Goal: Task Accomplishment & Management: Use online tool/utility

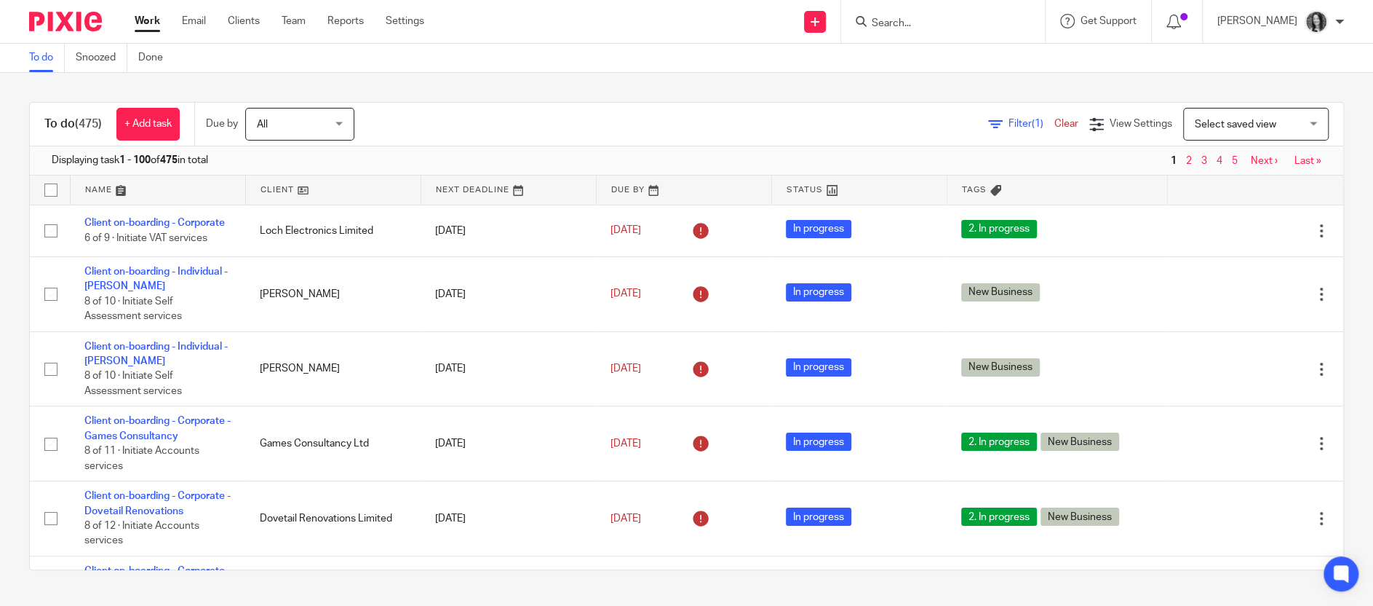
click at [905, 27] on input "Search" at bounding box center [935, 23] width 131 height 13
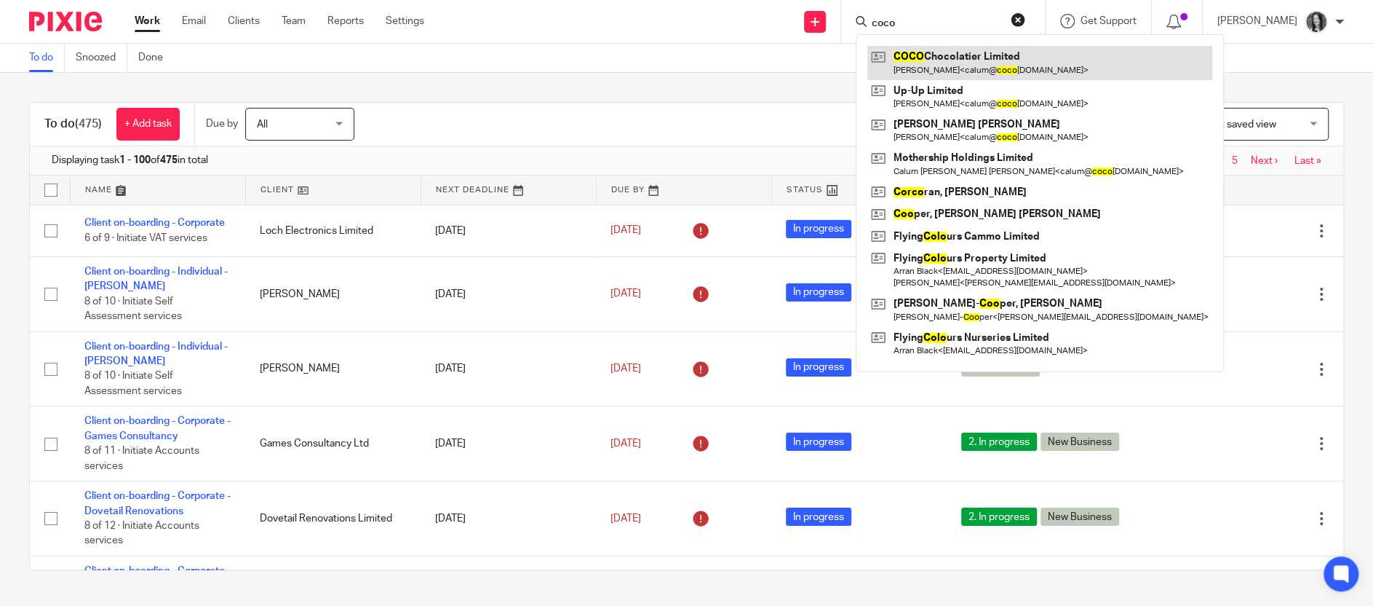
type input "coco"
click at [956, 59] on link at bounding box center [1040, 62] width 345 height 33
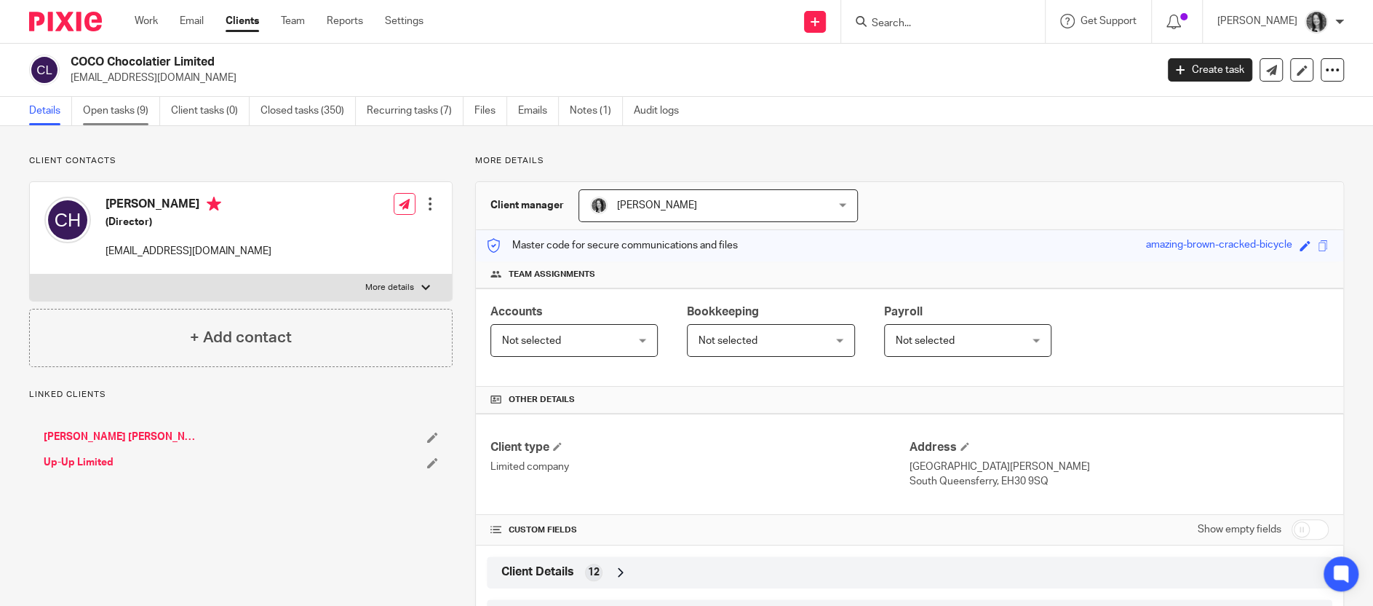
click at [138, 119] on link "Open tasks (9)" at bounding box center [121, 111] width 77 height 28
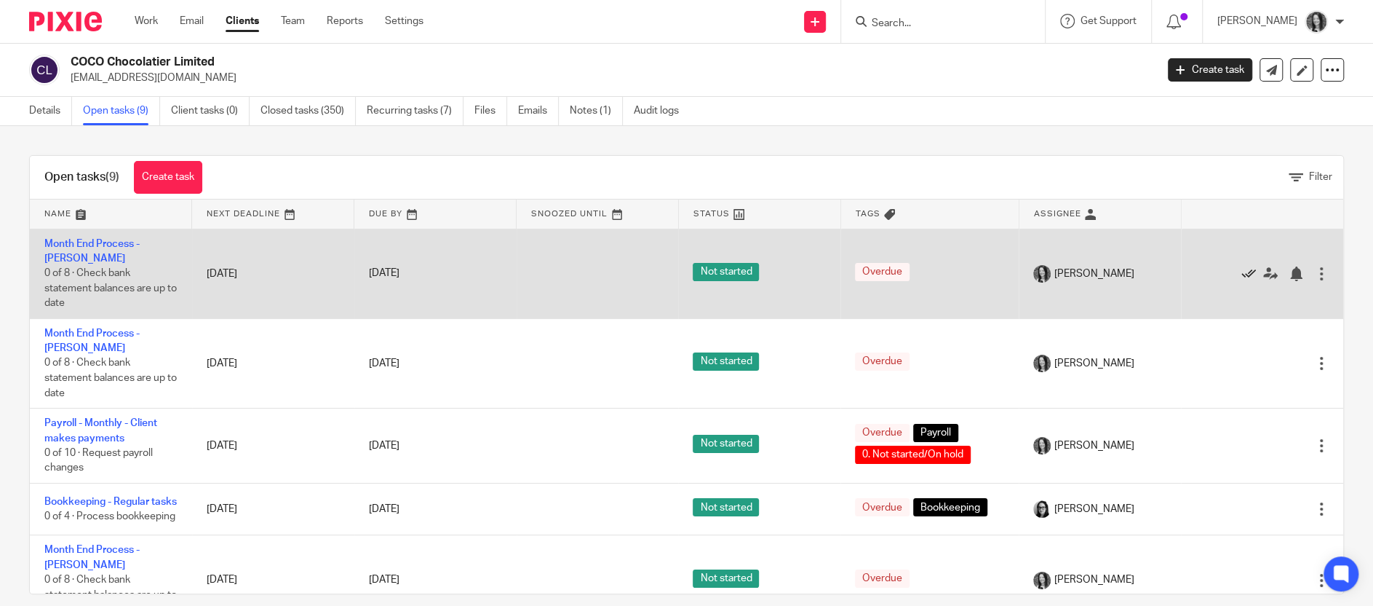
click at [1249, 272] on icon at bounding box center [1249, 273] width 15 height 15
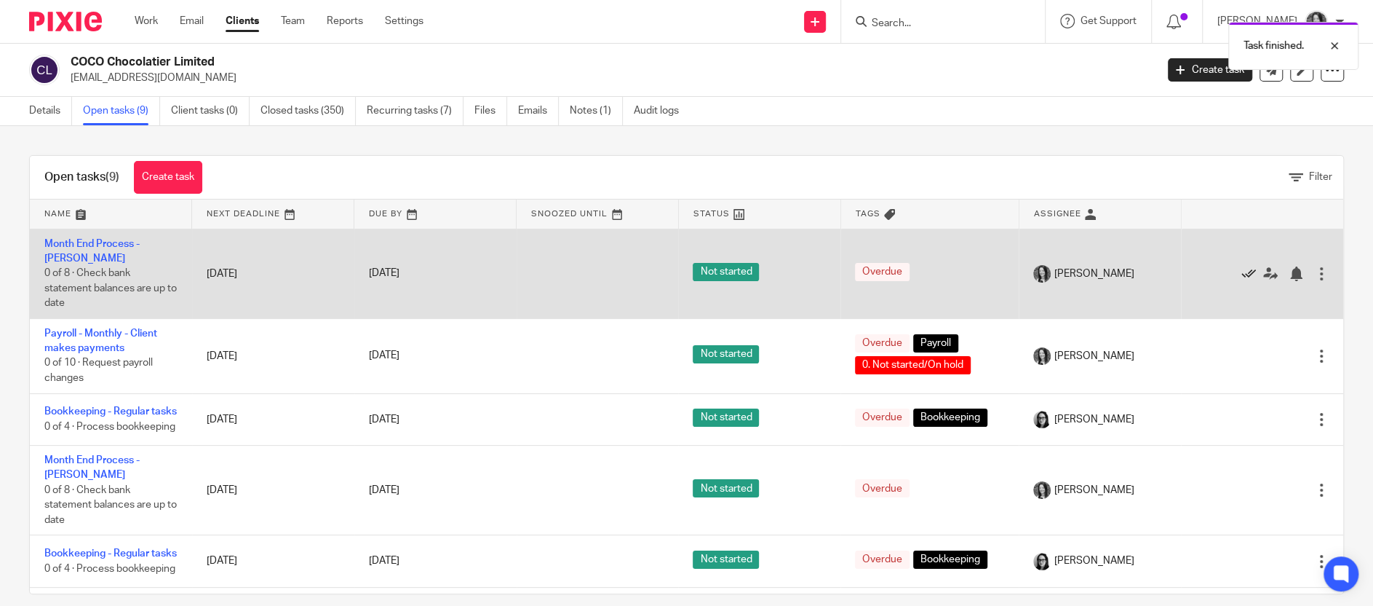
click at [1250, 272] on icon at bounding box center [1249, 273] width 15 height 15
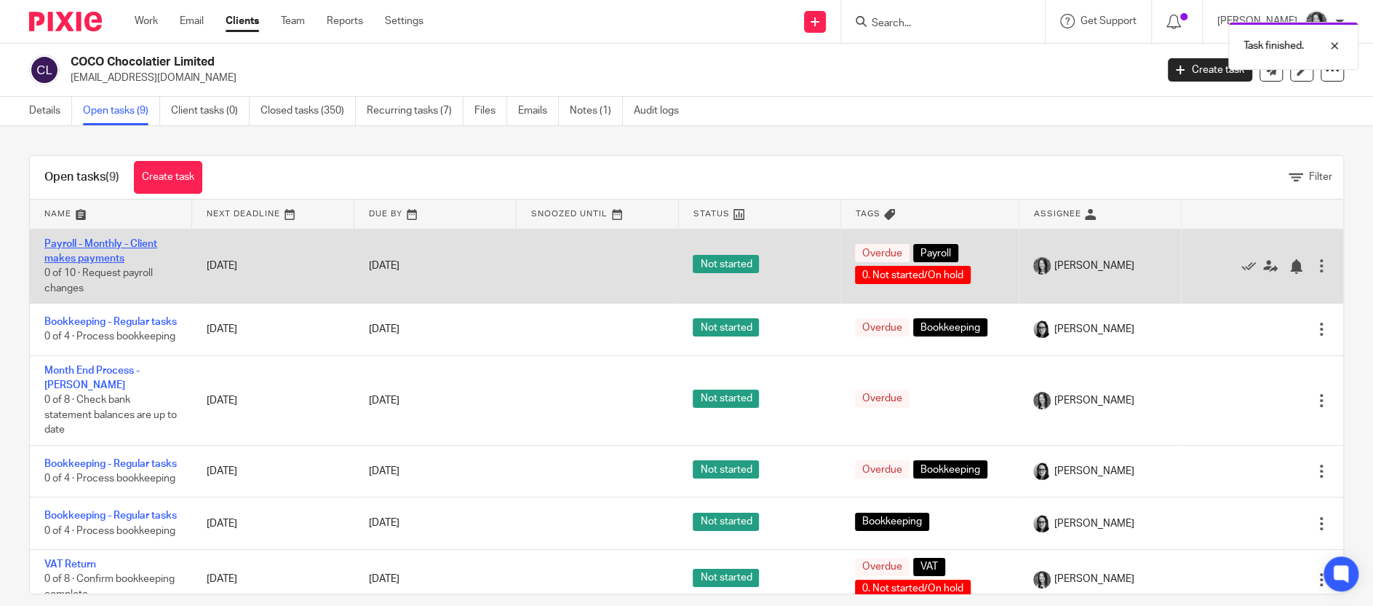
click at [79, 247] on link "Payroll - Monthly - Client makes payments" at bounding box center [100, 251] width 113 height 25
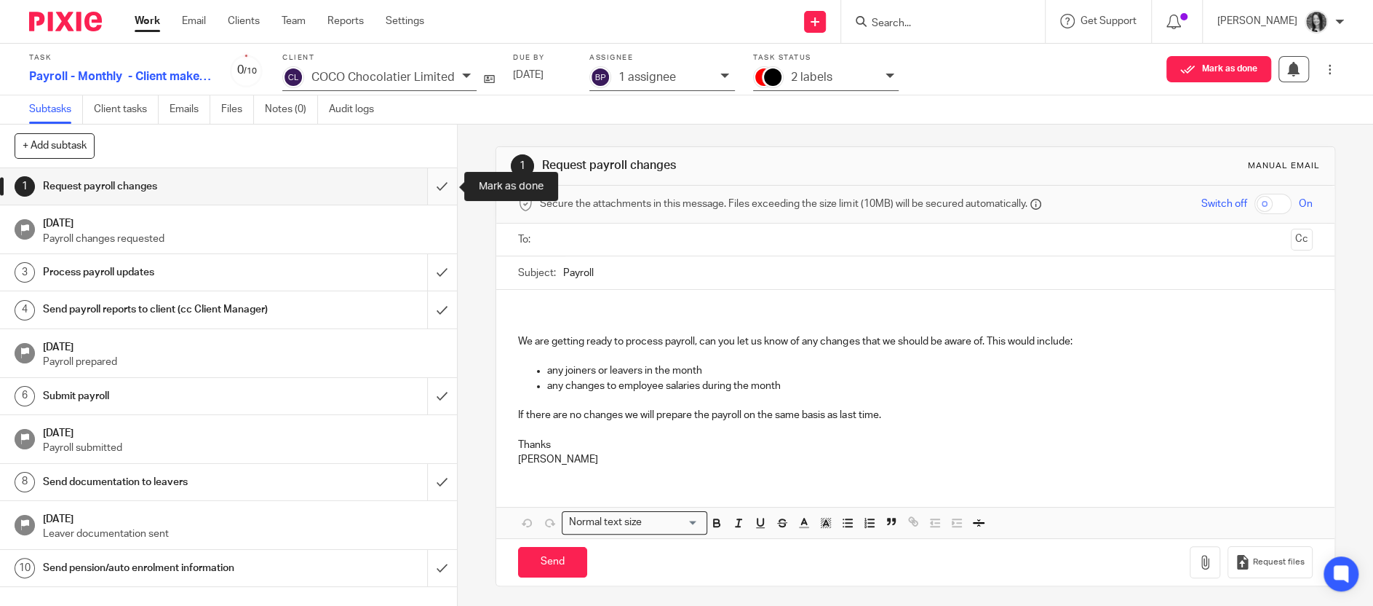
click at [443, 194] on input "submit" at bounding box center [228, 186] width 457 height 36
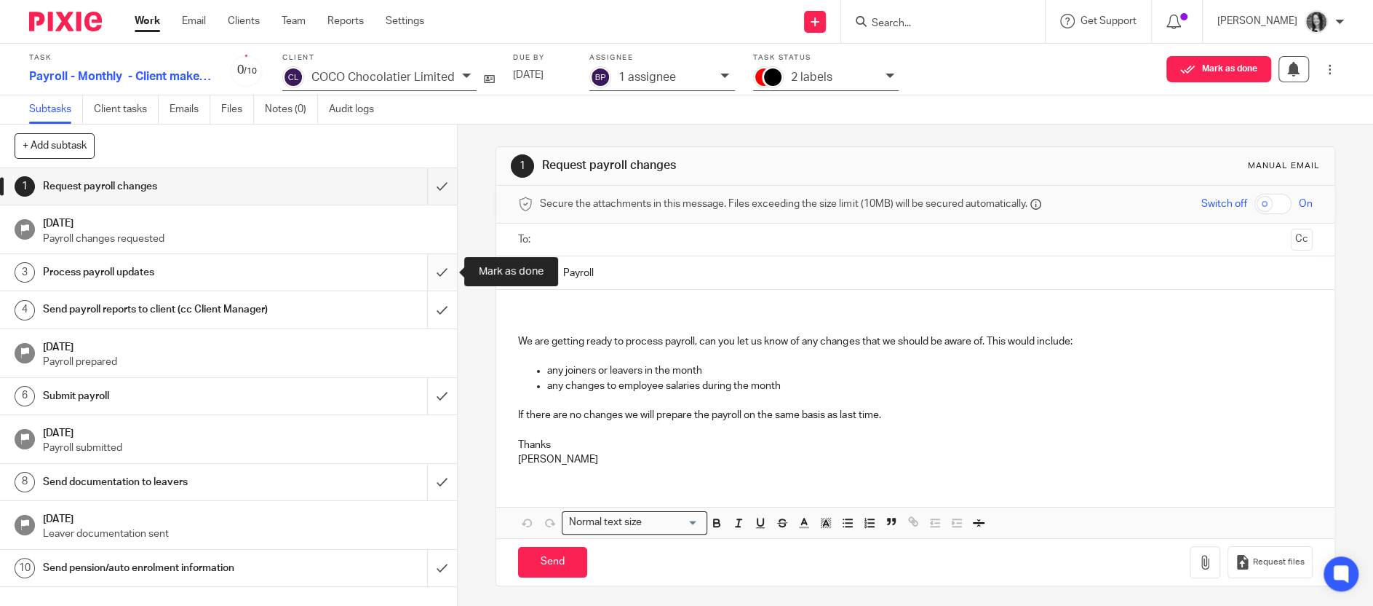
click at [444, 282] on input "submit" at bounding box center [228, 272] width 457 height 36
click at [444, 301] on input "submit" at bounding box center [228, 309] width 457 height 36
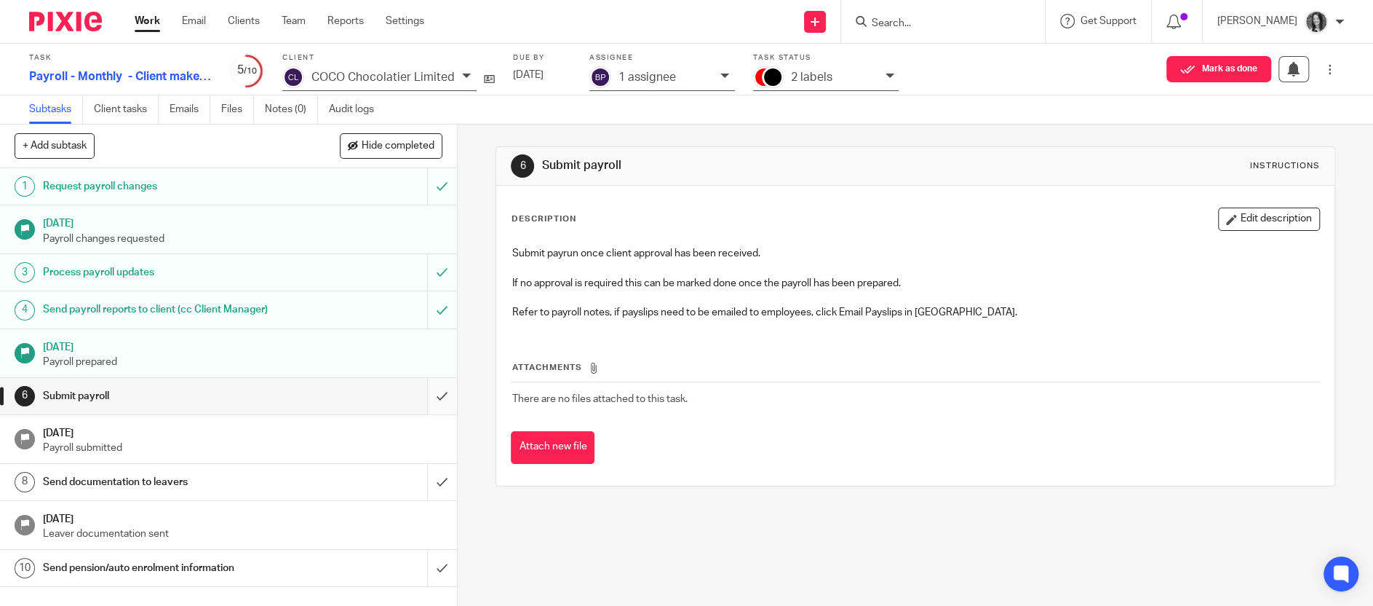
click at [440, 396] on input "submit" at bounding box center [228, 396] width 457 height 36
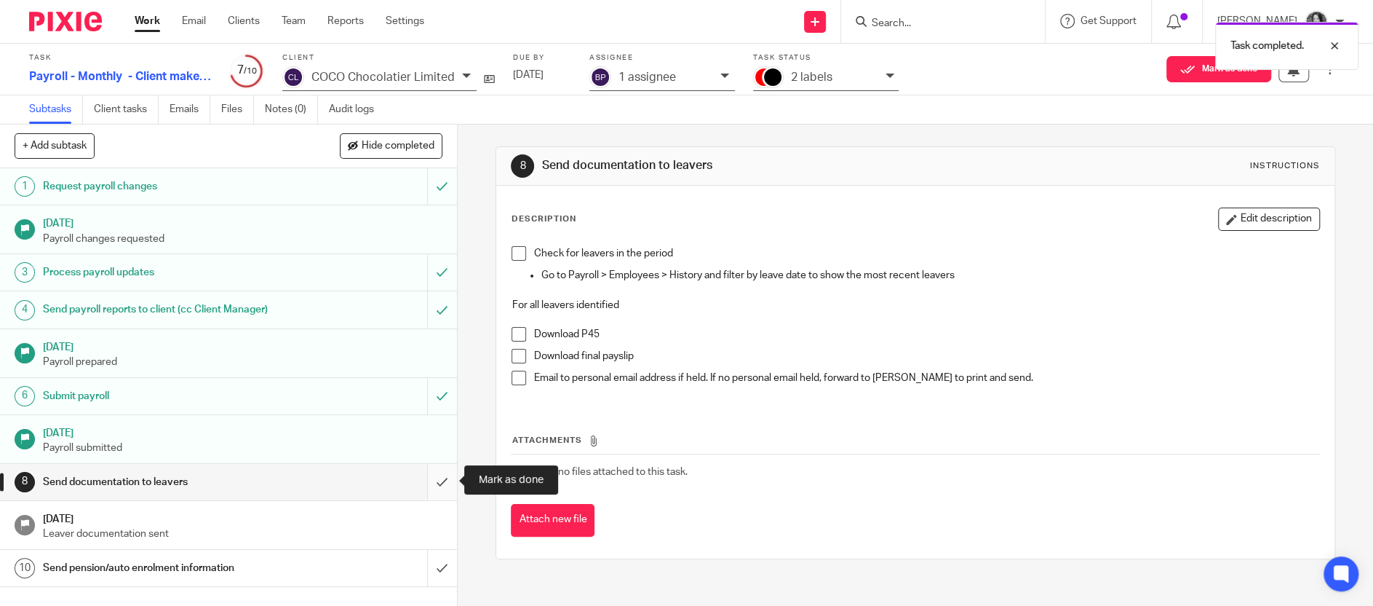
click at [442, 475] on input "submit" at bounding box center [228, 482] width 457 height 36
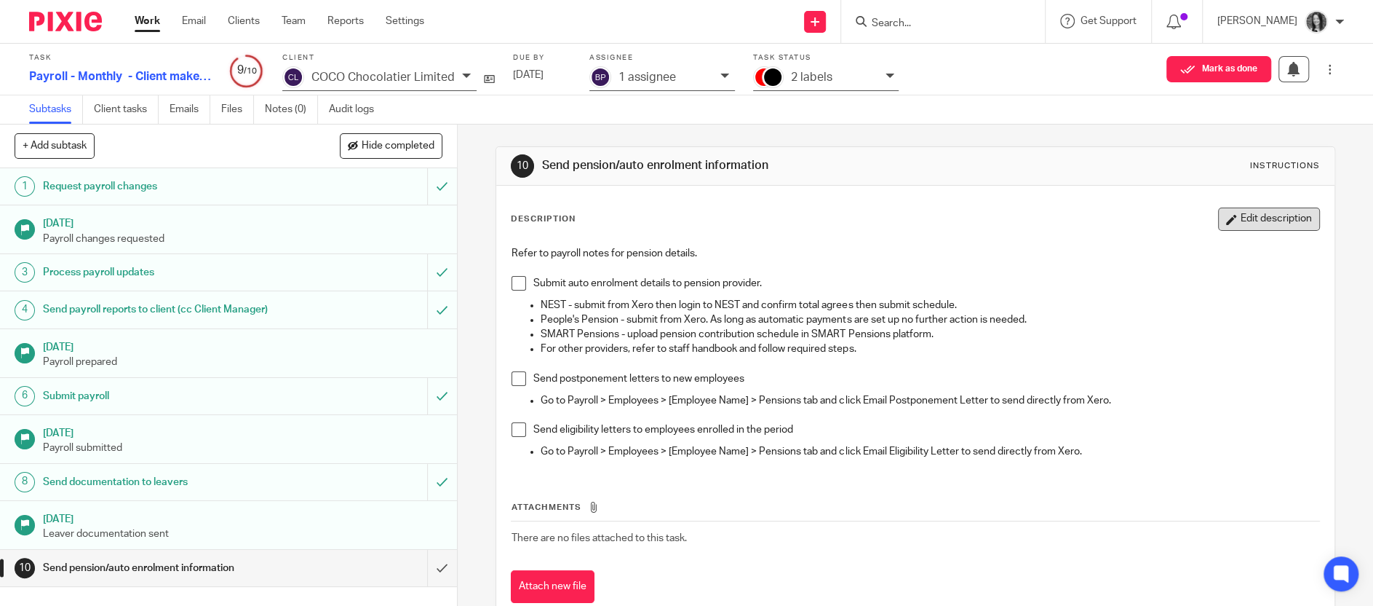
click at [1249, 218] on button "Edit description" at bounding box center [1269, 218] width 102 height 23
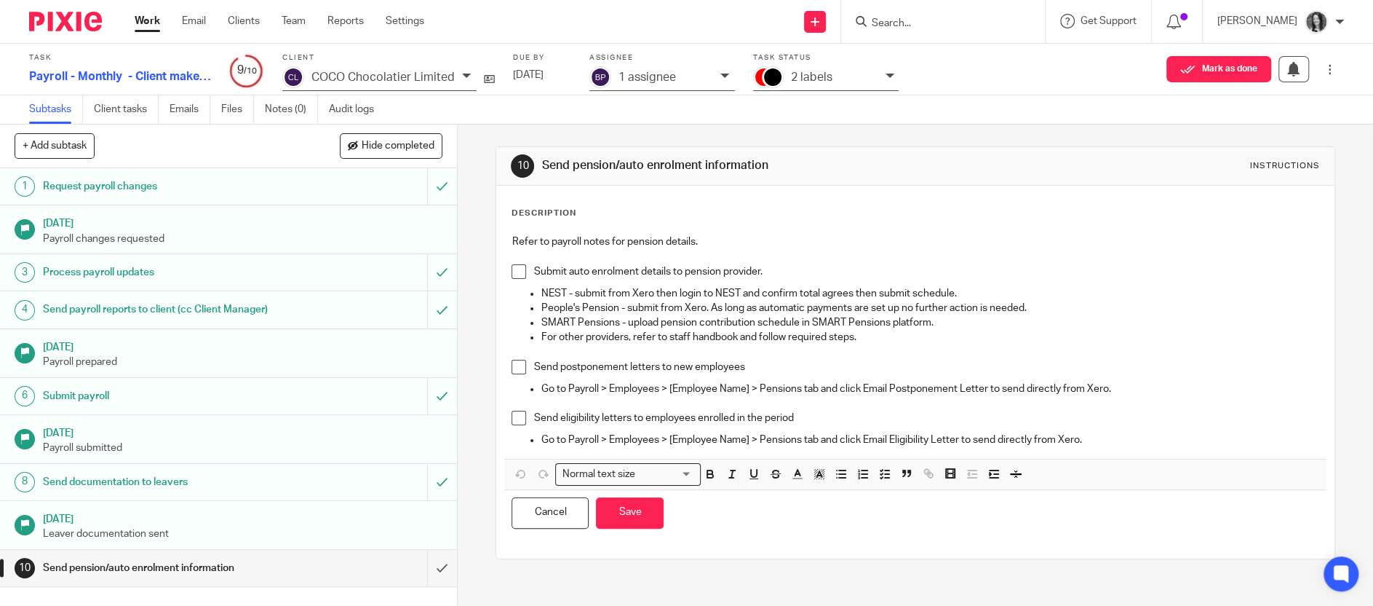
click at [1148, 391] on p "Go to Payroll > Employees > [Employee Name] > Pensions tab and click Email Post…" at bounding box center [930, 388] width 778 height 15
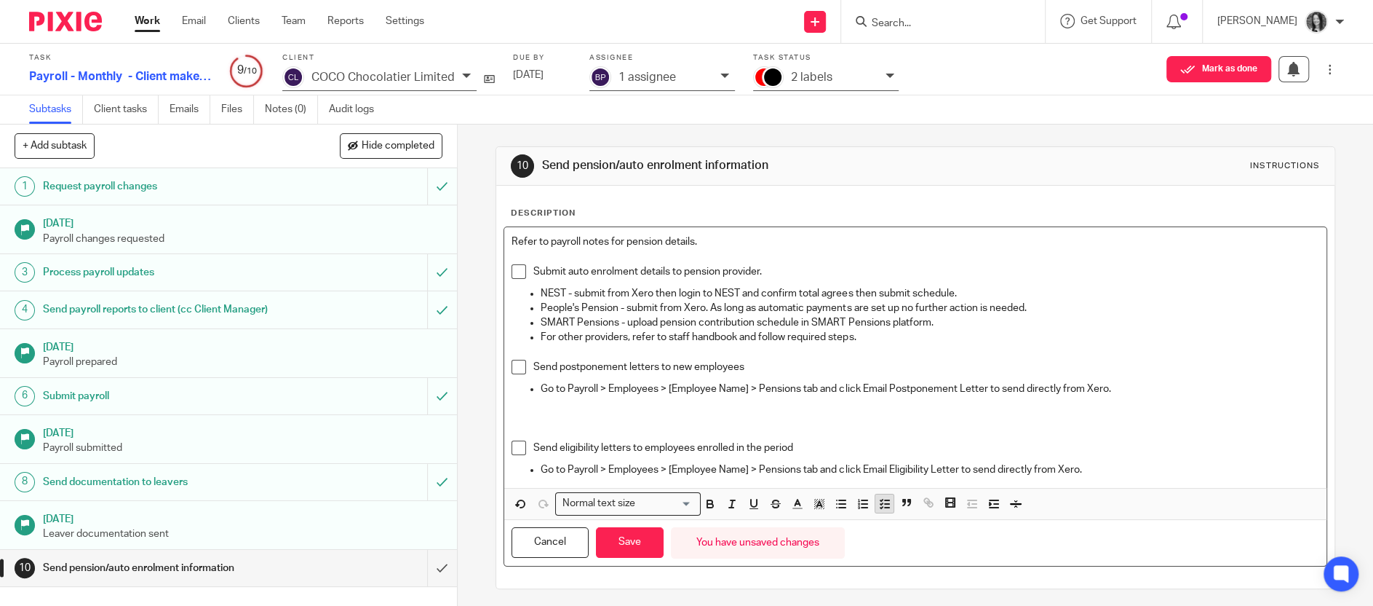
click at [886, 503] on icon "button" at bounding box center [884, 503] width 13 height 13
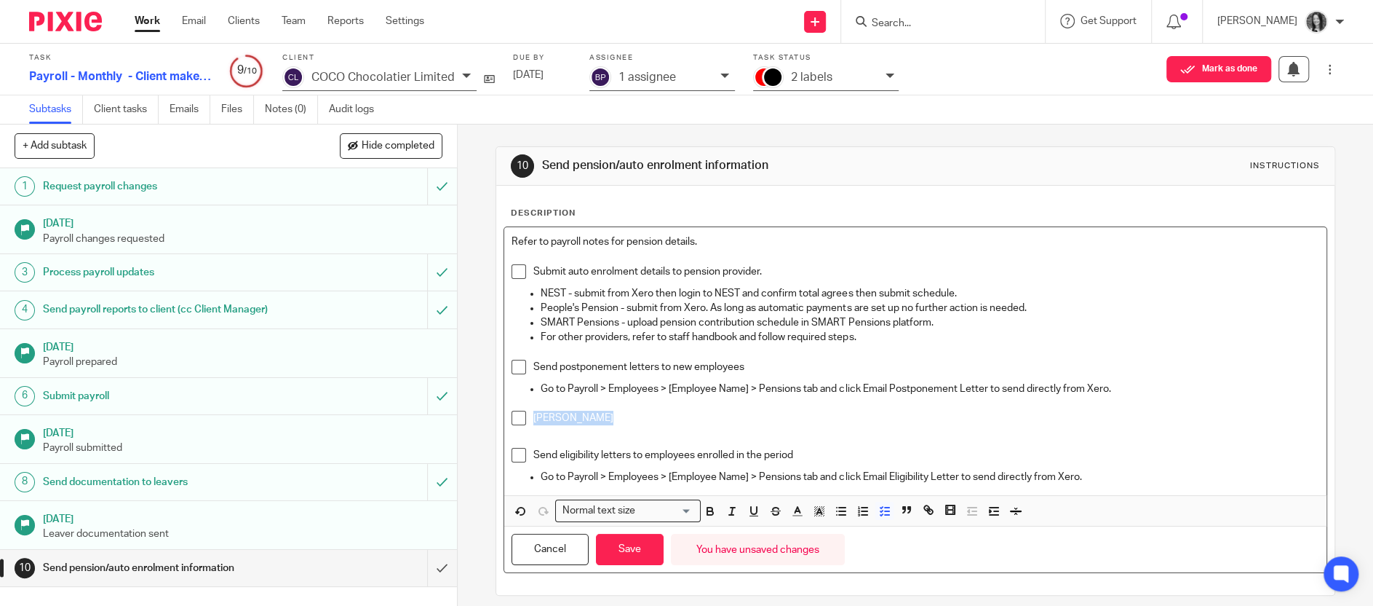
drag, startPoint x: 632, startPoint y: 421, endPoint x: 528, endPoint y: 421, distance: 104.1
click at [528, 421] on li "[PERSON_NAME]" at bounding box center [915, 421] width 807 height 22
click at [641, 540] on button "Save" at bounding box center [630, 548] width 68 height 31
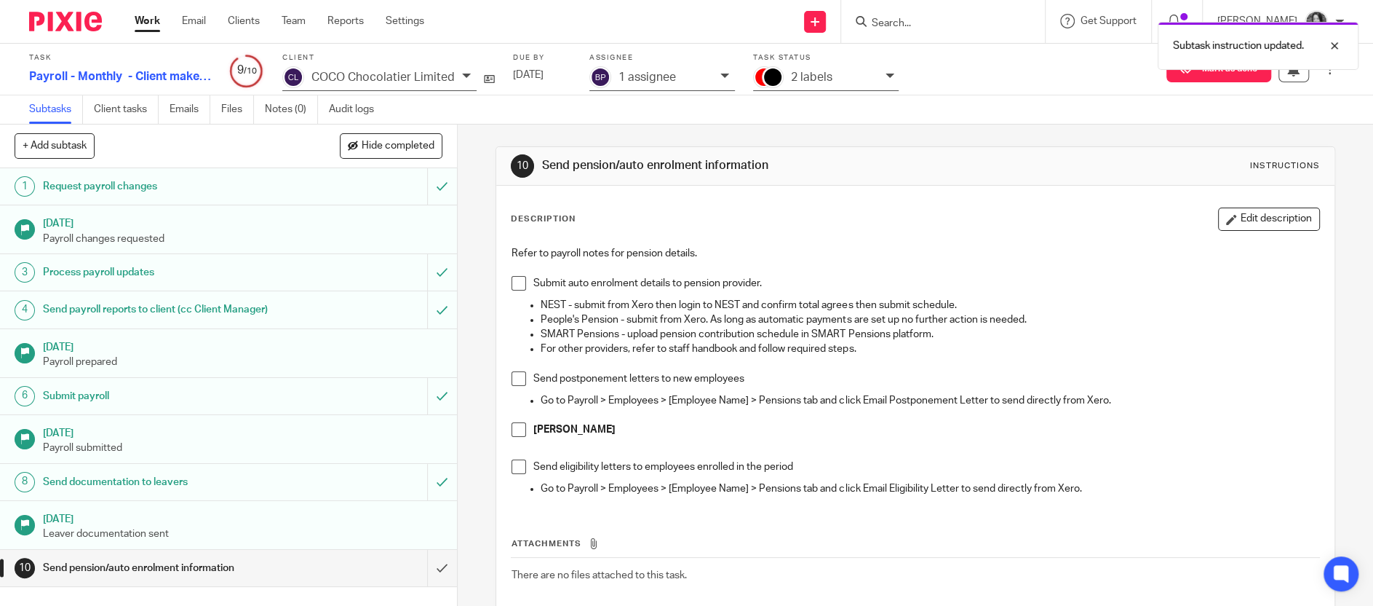
click at [807, 82] on p "2 labels" at bounding box center [811, 77] width 41 height 13
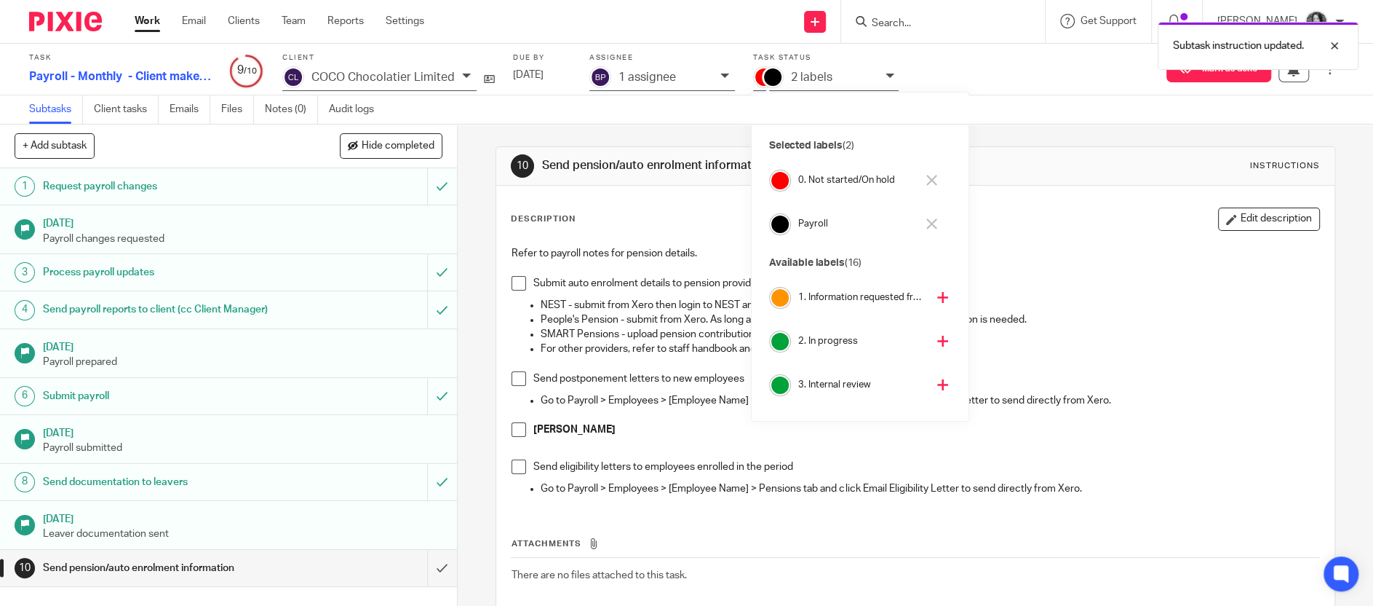
click at [839, 342] on h4 "2. In progress" at bounding box center [862, 341] width 128 height 14
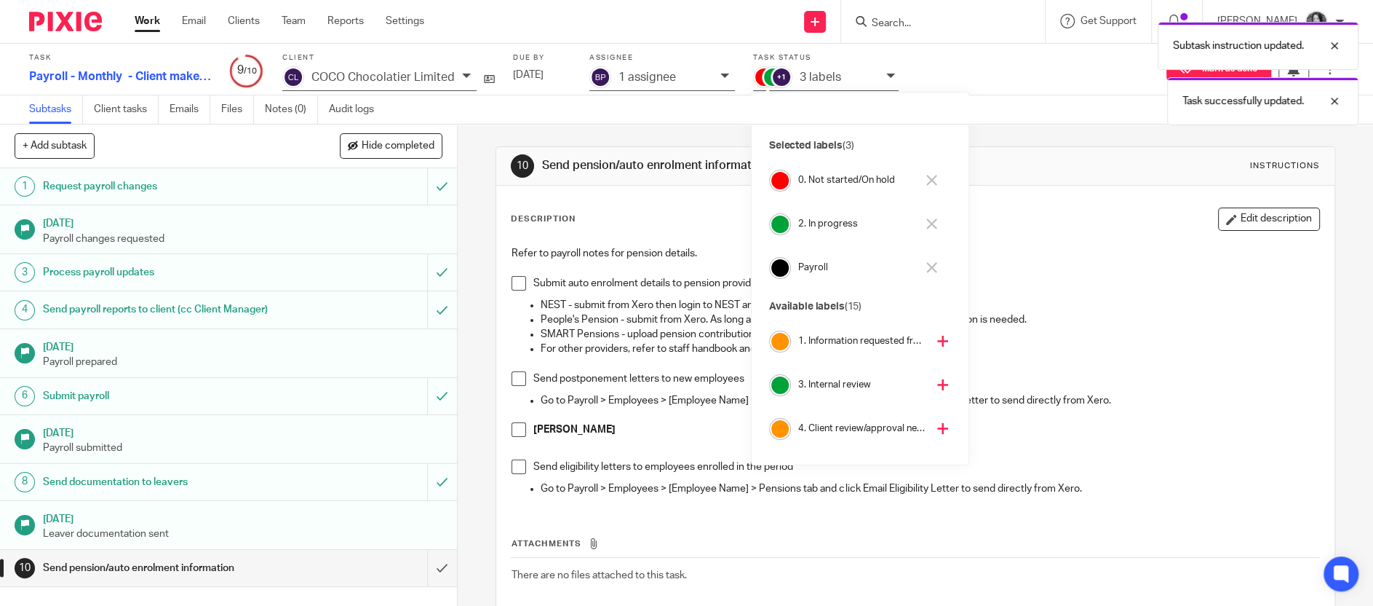
click at [844, 180] on h4 "0. Not started/On hold" at bounding box center [857, 180] width 118 height 14
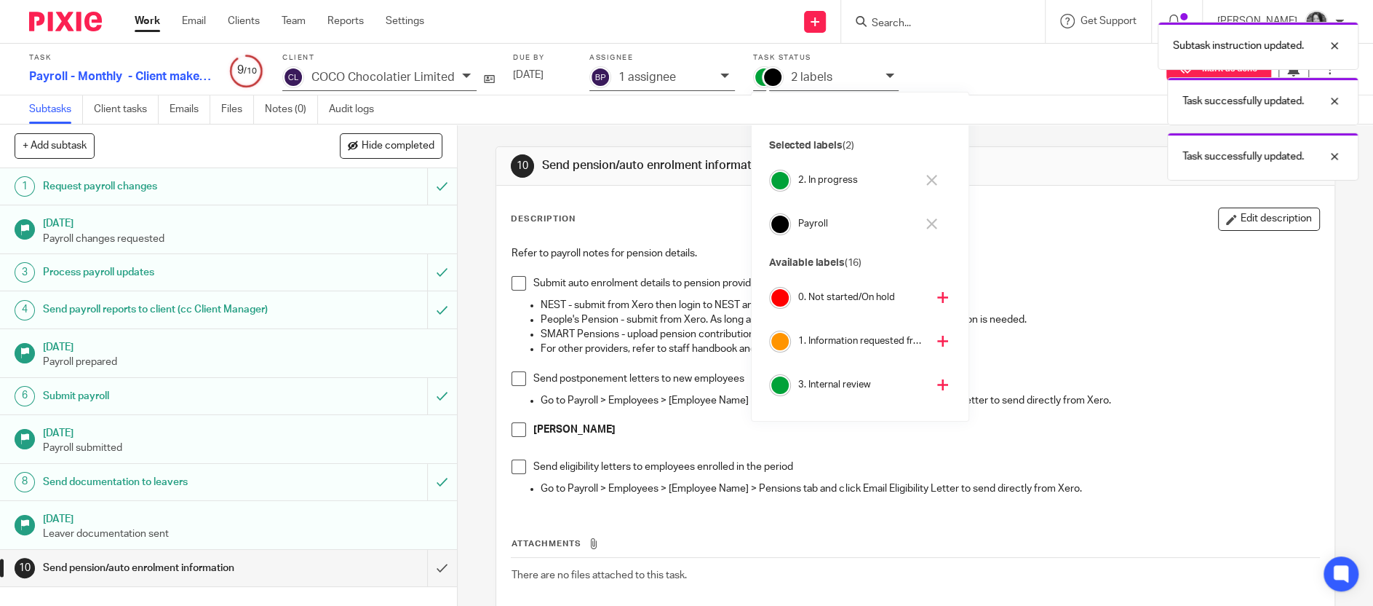
click at [662, 86] on div "1 assignee" at bounding box center [663, 78] width 146 height 25
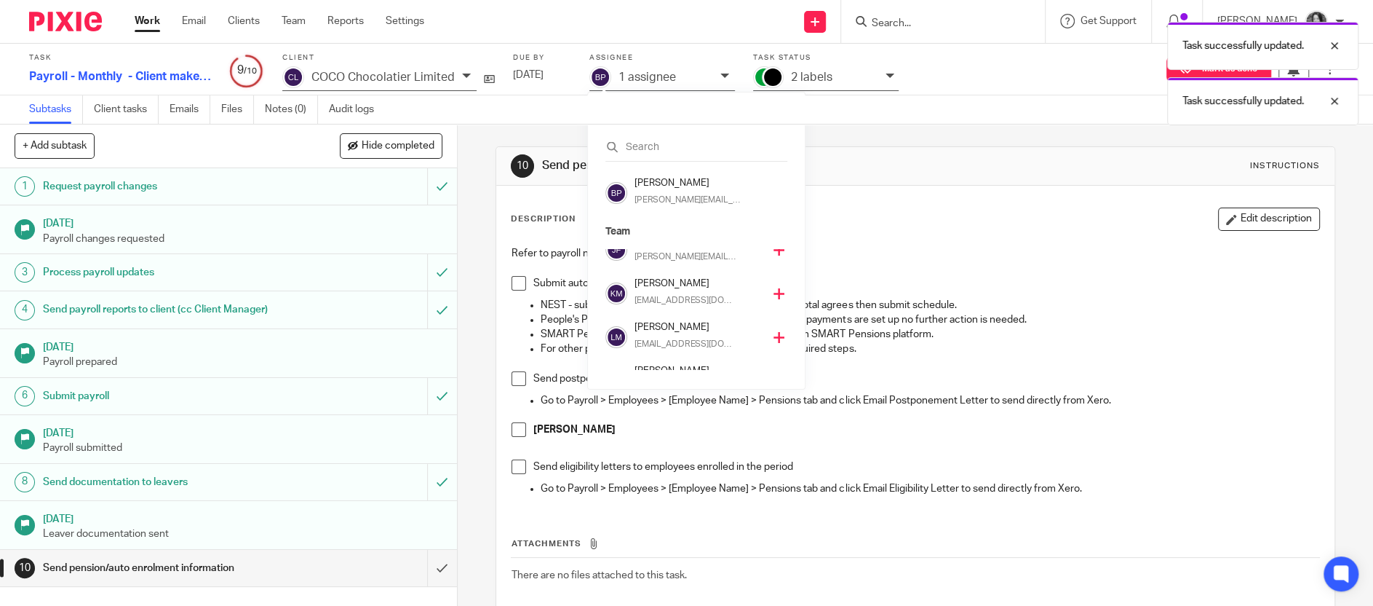
scroll to position [193, 0]
click at [670, 292] on p "[EMAIL_ADDRESS][DOMAIN_NAME]" at bounding box center [686, 298] width 103 height 13
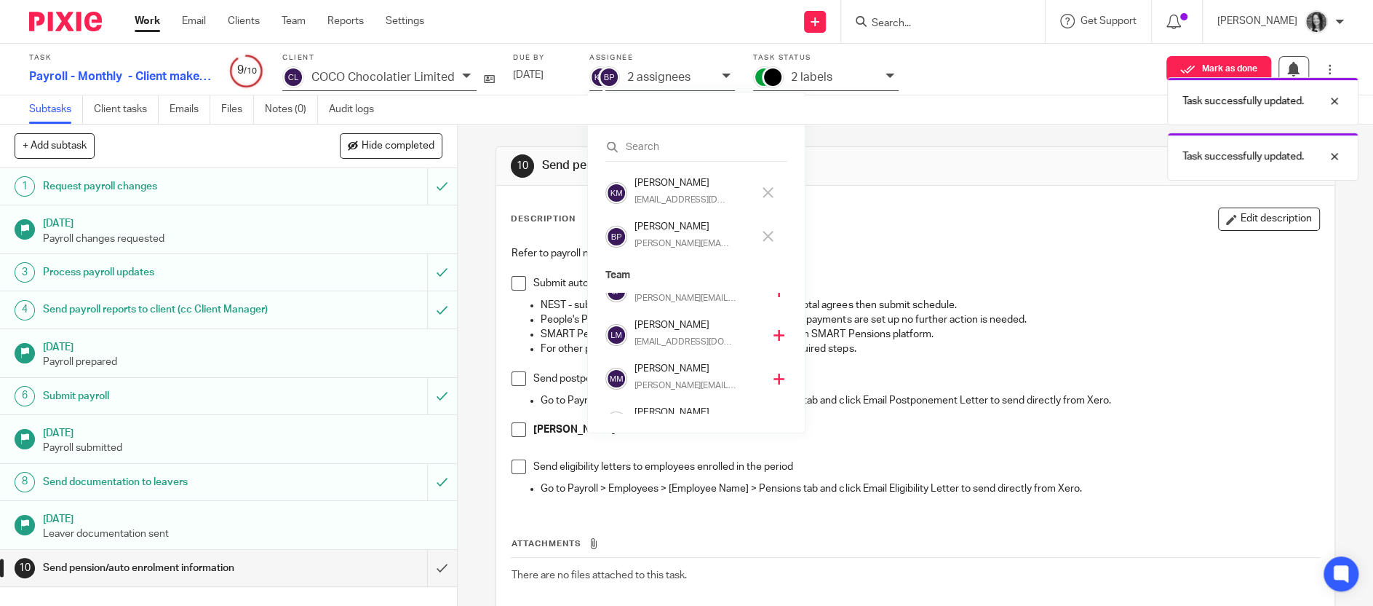
click at [675, 237] on p "[PERSON_NAME][EMAIL_ADDRESS][DOMAIN_NAME]" at bounding box center [682, 243] width 95 height 13
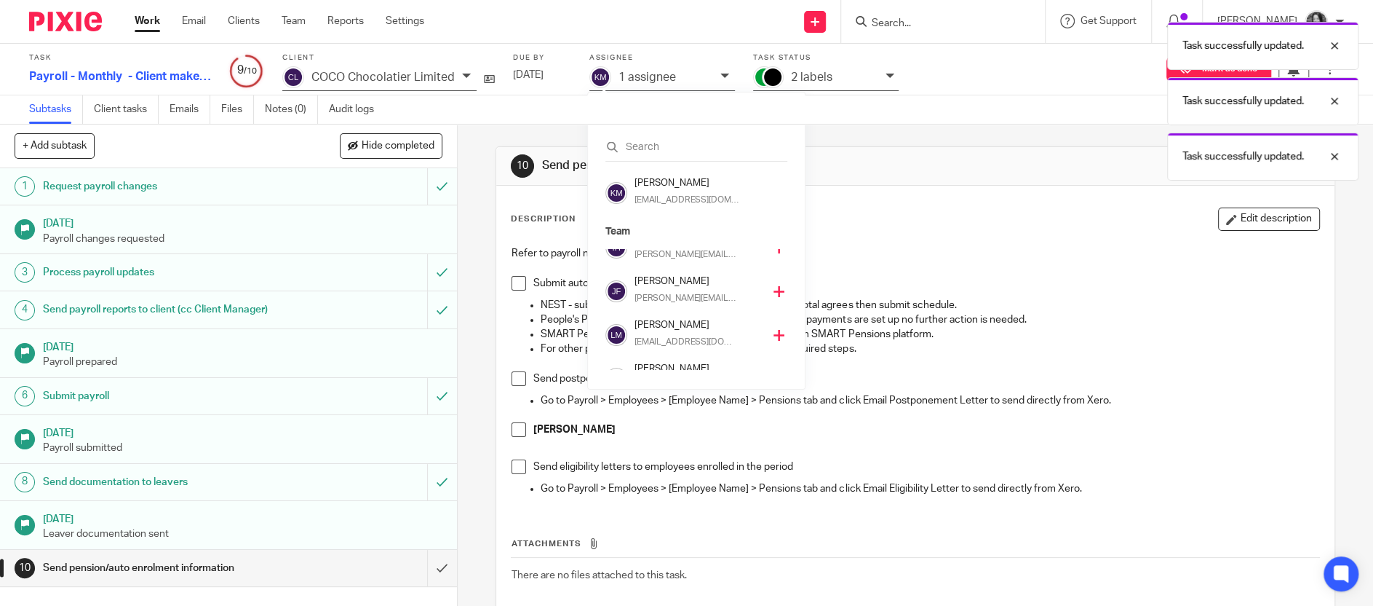
scroll to position [237, 0]
